Goal: Task Accomplishment & Management: Manage account settings

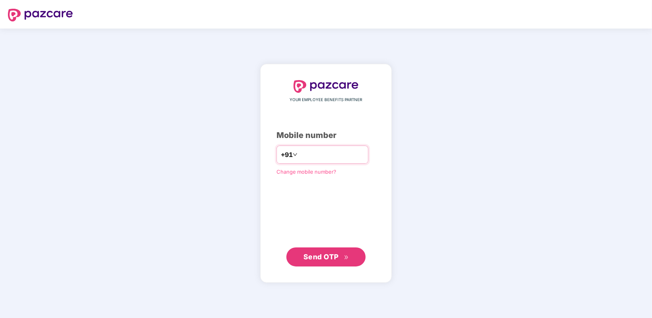
click at [302, 153] on input "number" at bounding box center [331, 154] width 65 height 13
type input "**********"
click at [331, 260] on span "Send OTP" at bounding box center [320, 256] width 35 height 8
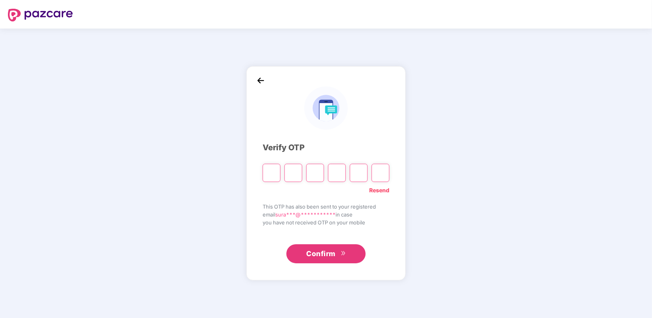
type input "*"
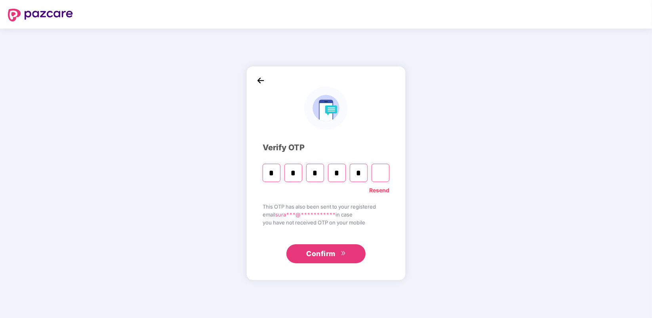
type input "*"
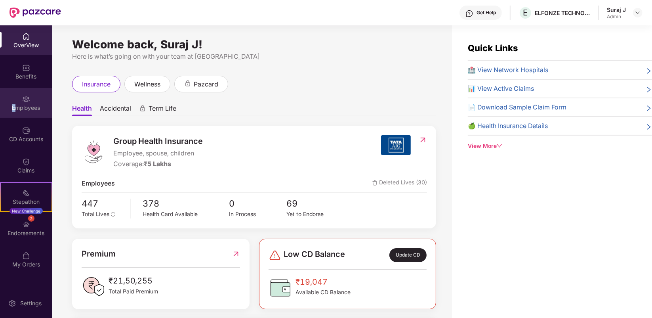
click at [14, 106] on div "Employees" at bounding box center [26, 108] width 52 height 8
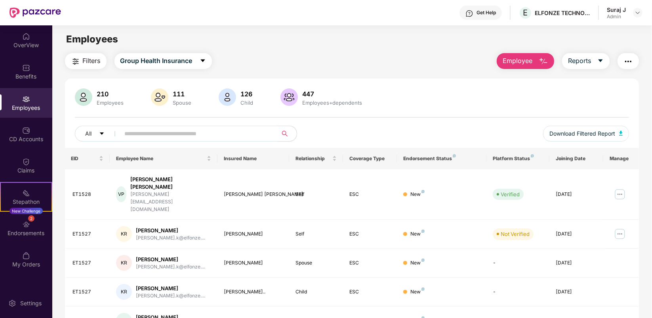
click at [527, 54] on button "Employee" at bounding box center [525, 61] width 57 height 16
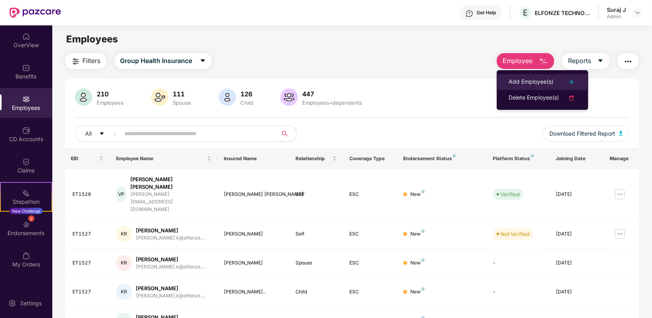
click at [525, 78] on div "Add Employee(s)" at bounding box center [530, 82] width 45 height 10
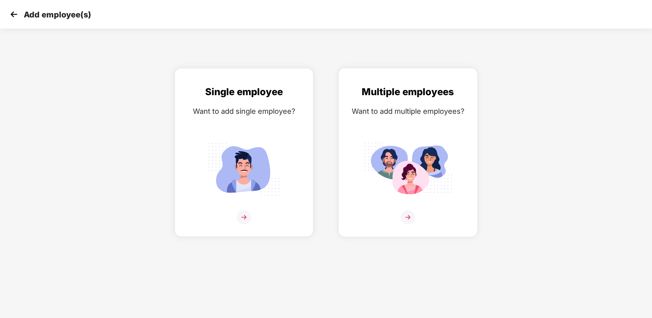
click at [414, 211] on div "Multiple employees Want to add multiple employees?" at bounding box center [408, 159] width 122 height 150
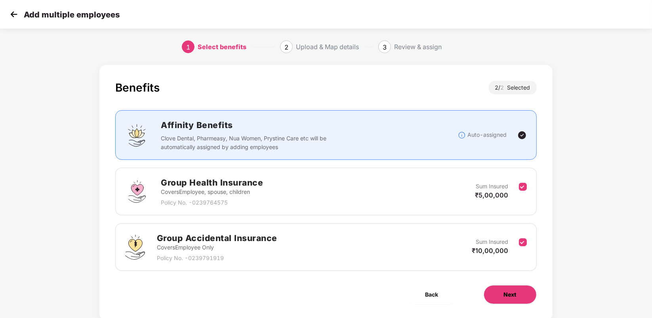
click at [509, 290] on span "Next" at bounding box center [510, 294] width 13 height 9
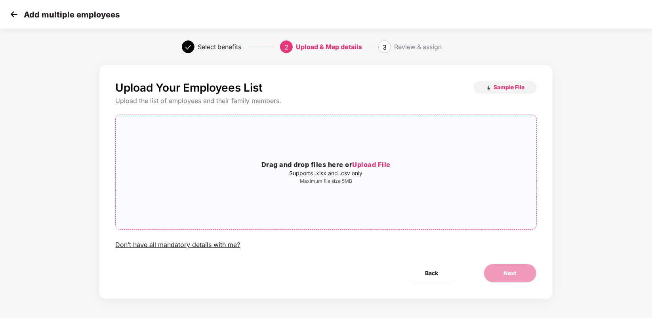
click at [339, 169] on h3 "Drag and drop files here or Upload File" at bounding box center [326, 165] width 420 height 10
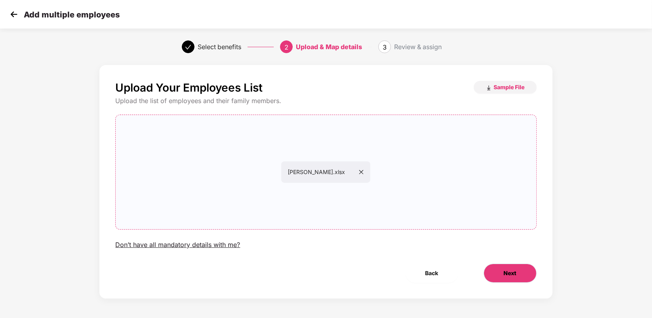
click at [502, 276] on button "Next" at bounding box center [510, 272] width 53 height 19
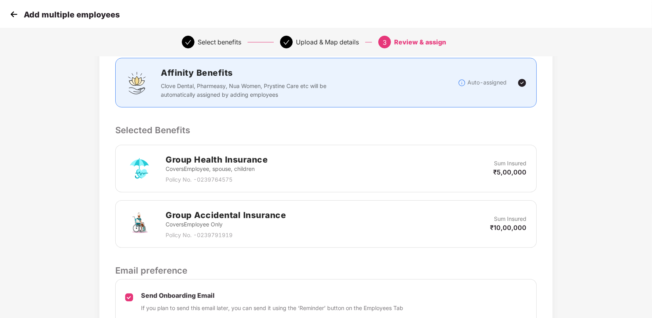
scroll to position [180, 0]
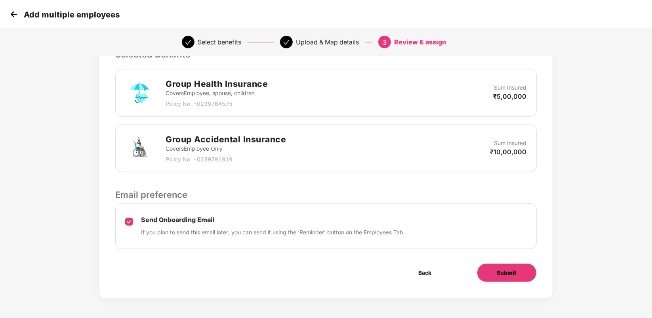
click at [500, 268] on span "Submit" at bounding box center [506, 272] width 19 height 9
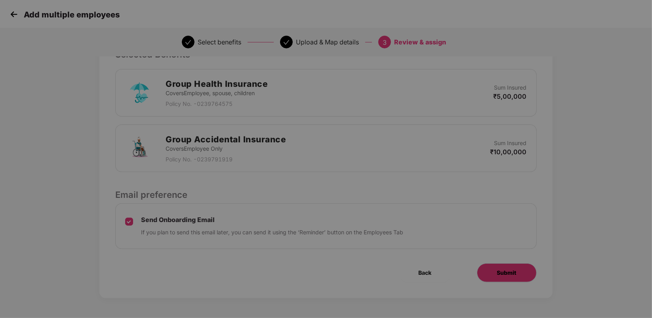
scroll to position [0, 0]
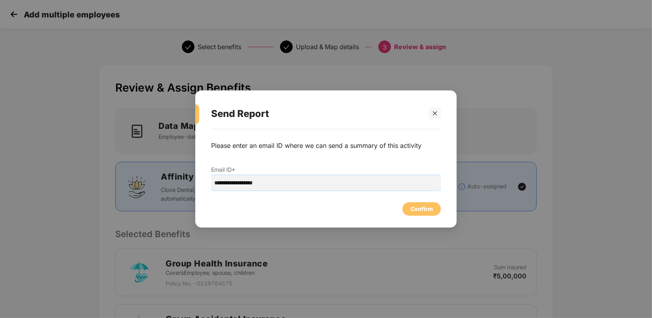
click at [228, 183] on input "**********" at bounding box center [326, 182] width 230 height 15
click at [230, 184] on input "**********" at bounding box center [326, 182] width 230 height 15
type input "**********"
click at [421, 204] on div "Confirm" at bounding box center [421, 208] width 38 height 13
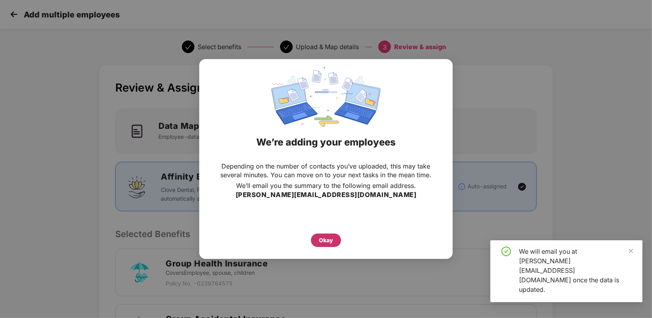
click at [324, 244] on div "Okay" at bounding box center [326, 240] width 14 height 9
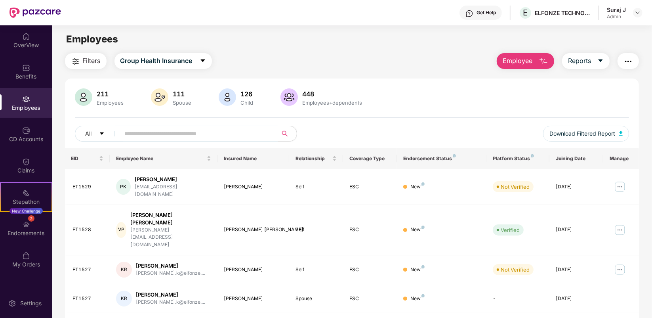
click at [211, 135] on input "text" at bounding box center [196, 134] width 142 height 12
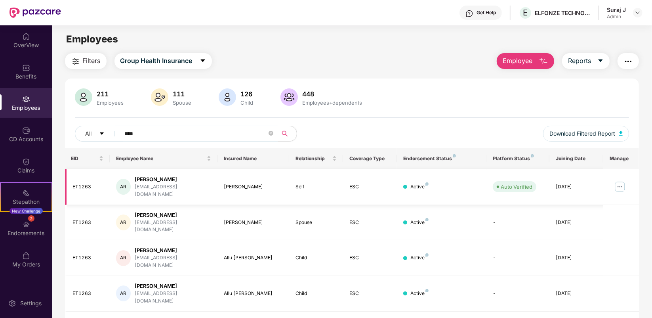
type input "****"
click at [619, 183] on img at bounding box center [619, 186] width 13 height 13
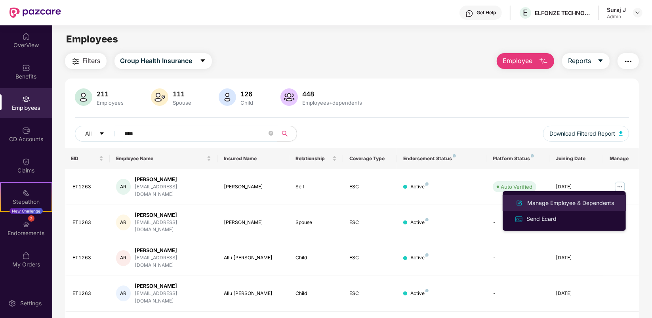
click at [569, 203] on div "Manage Employee & Dependents" at bounding box center [571, 202] width 90 height 9
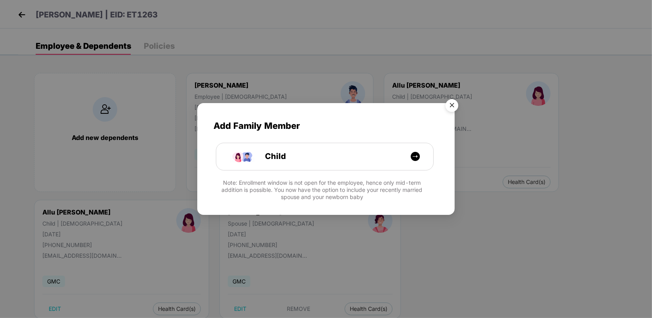
click at [452, 103] on img "Close" at bounding box center [452, 106] width 22 height 22
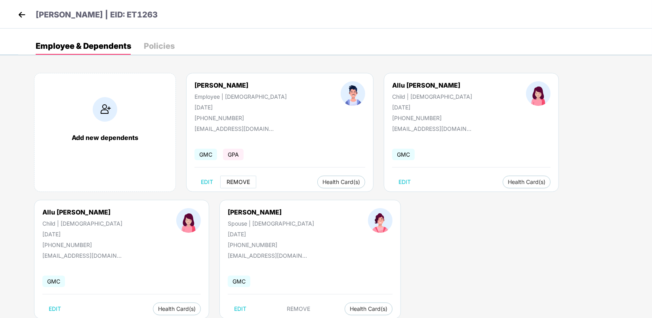
click at [239, 181] on span "REMOVE" at bounding box center [238, 182] width 23 height 6
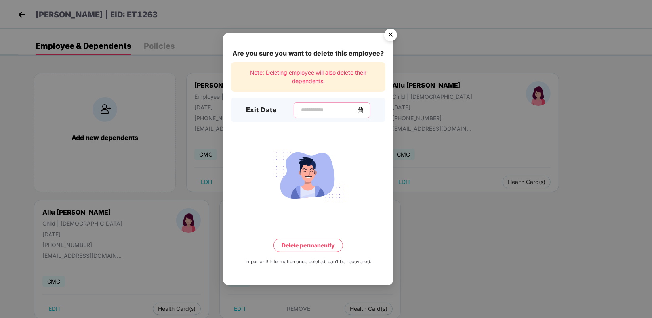
click at [308, 110] on input at bounding box center [328, 110] width 57 height 8
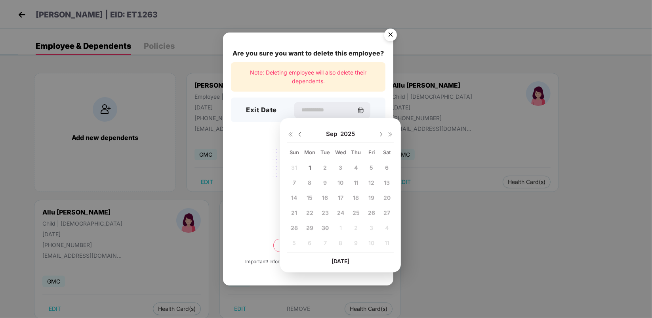
click at [298, 133] on img at bounding box center [300, 134] width 6 height 6
click at [370, 225] on span "29" at bounding box center [371, 227] width 7 height 7
type input "**********"
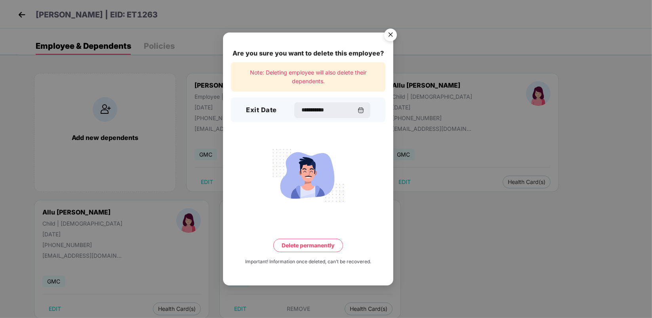
click at [302, 248] on button "Delete permanently" at bounding box center [308, 244] width 70 height 13
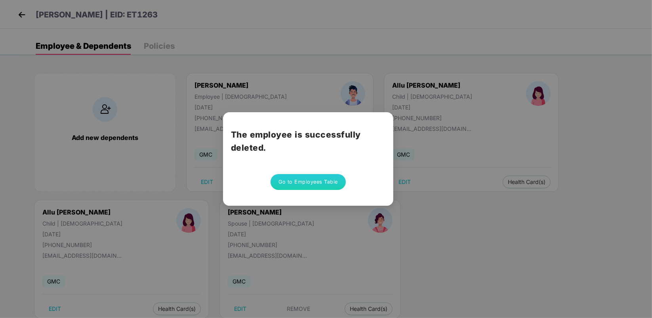
click at [305, 183] on button "Go to Employees Table" at bounding box center [307, 182] width 75 height 16
